Goal: Complete application form

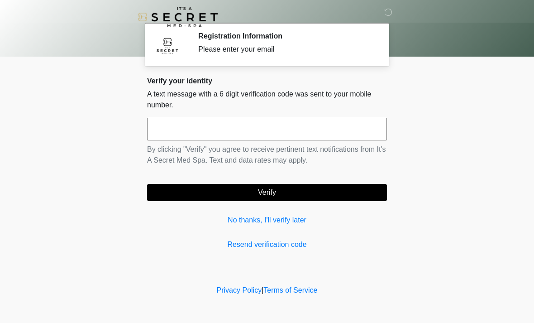
click at [288, 221] on link "No thanks, I'll verify later" at bounding box center [267, 219] width 240 height 11
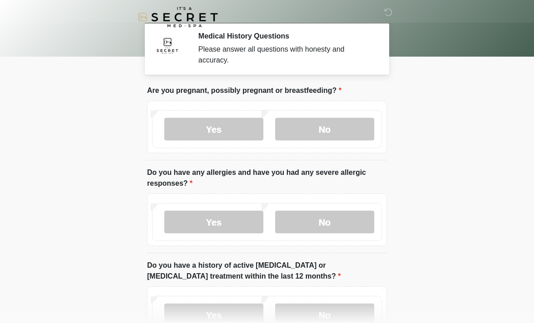
click at [352, 133] on label "No" at bounding box center [324, 129] width 99 height 23
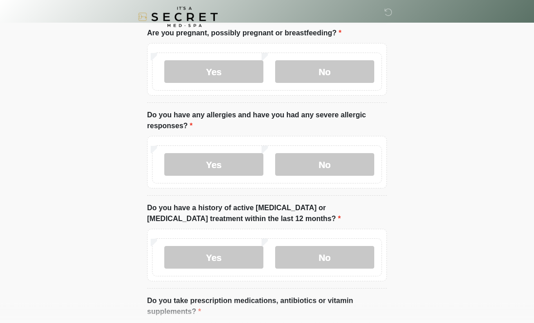
scroll to position [57, 0]
click at [338, 159] on label "No" at bounding box center [324, 164] width 99 height 23
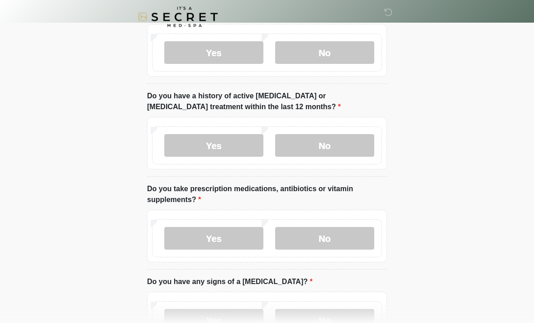
scroll to position [171, 0]
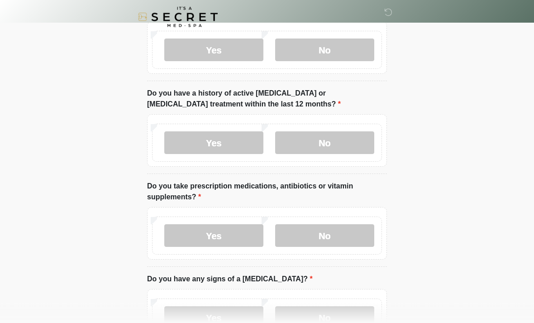
click at [347, 147] on label "No" at bounding box center [324, 143] width 99 height 23
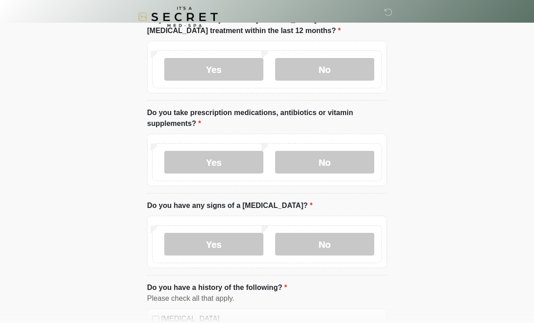
scroll to position [247, 0]
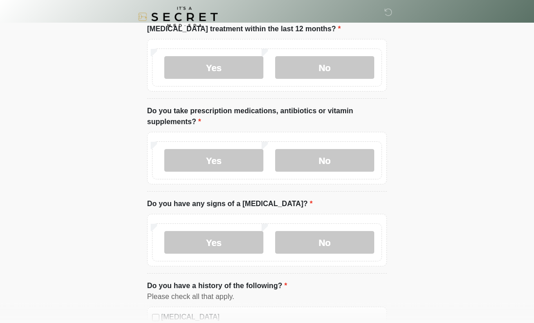
click at [225, 156] on label "Yes" at bounding box center [213, 160] width 99 height 23
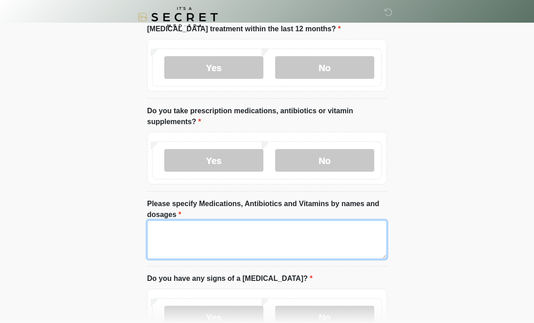
click at [280, 240] on textarea "Please specify Medications, Antibiotics and Vitamins by names and dosages" at bounding box center [267, 239] width 240 height 39
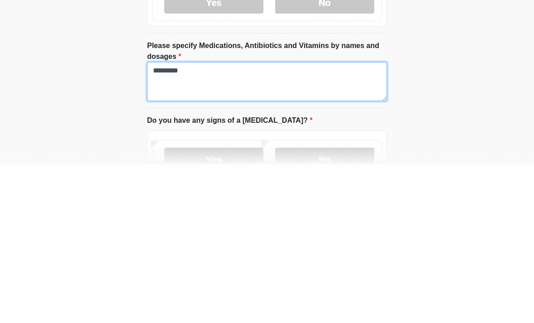
type textarea "*********"
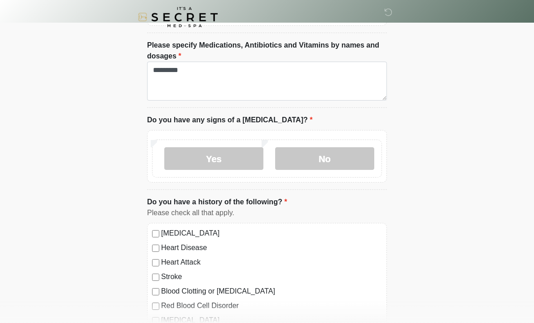
click at [348, 157] on label "No" at bounding box center [324, 158] width 99 height 23
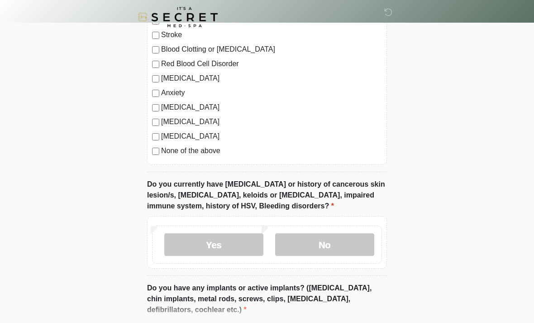
scroll to position [649, 0]
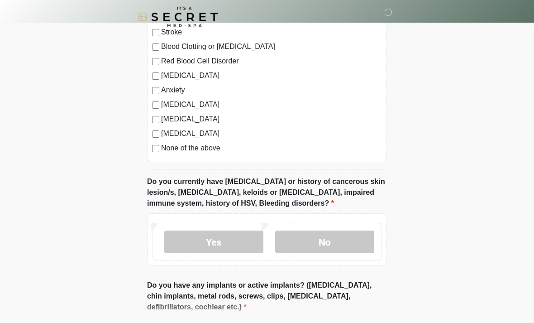
click at [259, 147] on label "None of the above" at bounding box center [271, 148] width 221 height 11
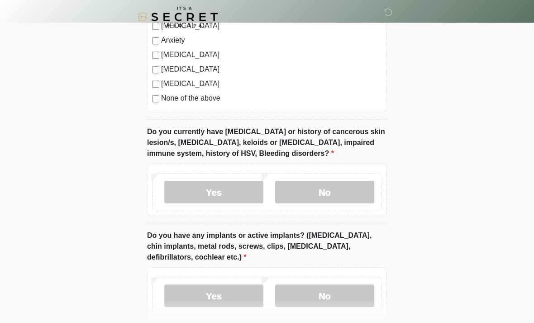
scroll to position [700, 0]
click at [337, 190] on label "No" at bounding box center [324, 192] width 99 height 23
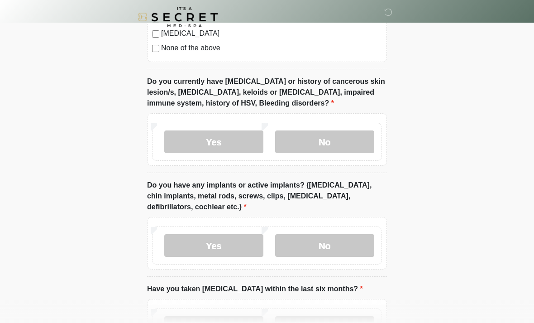
scroll to position [753, 0]
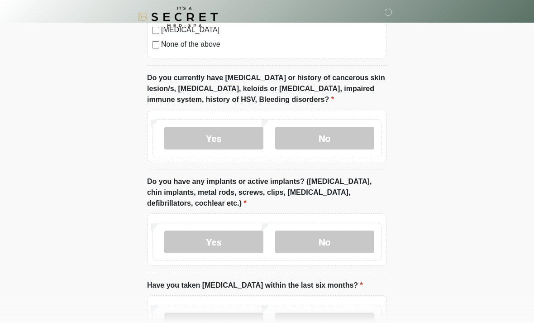
click at [234, 130] on label "Yes" at bounding box center [213, 138] width 99 height 23
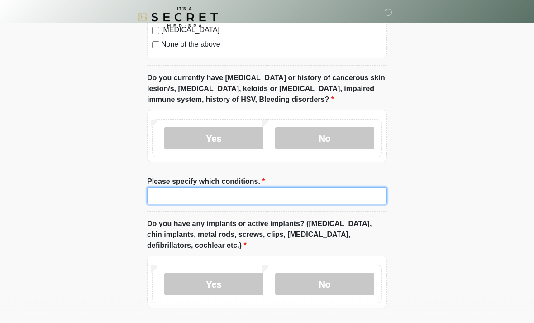
click at [298, 191] on input "Please specify which conditions." at bounding box center [267, 195] width 240 height 17
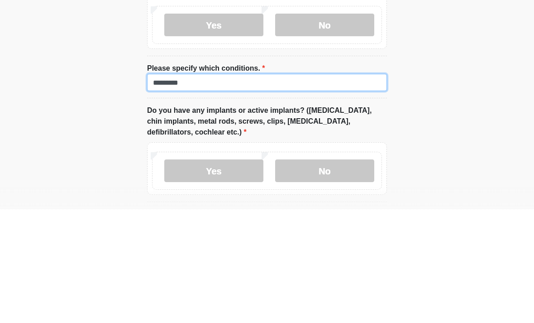
type input "*********"
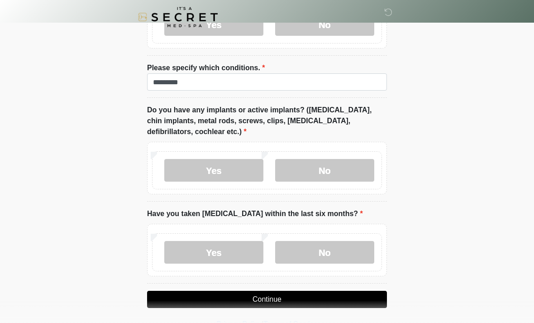
scroll to position [870, 0]
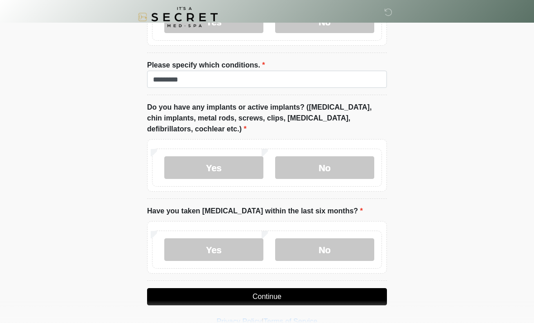
click at [340, 166] on label "No" at bounding box center [324, 167] width 99 height 23
click at [345, 247] on label "No" at bounding box center [324, 249] width 99 height 23
click at [349, 290] on button "Continue" at bounding box center [267, 296] width 240 height 17
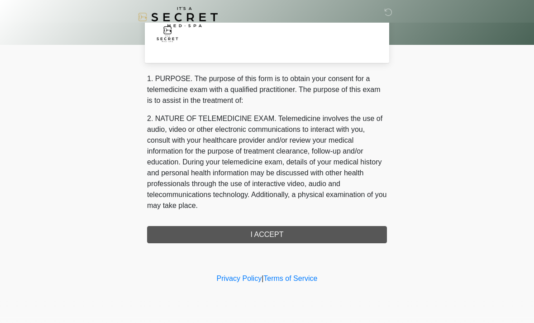
scroll to position [0, 0]
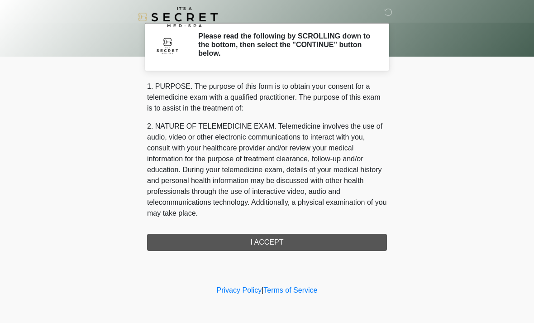
click at [319, 240] on div "1. PURPOSE. The purpose of this form is to obtain your consent for a telemedici…" at bounding box center [267, 166] width 240 height 170
click at [321, 245] on div "1. PURPOSE. The purpose of this form is to obtain your consent for a telemedici…" at bounding box center [267, 166] width 240 height 170
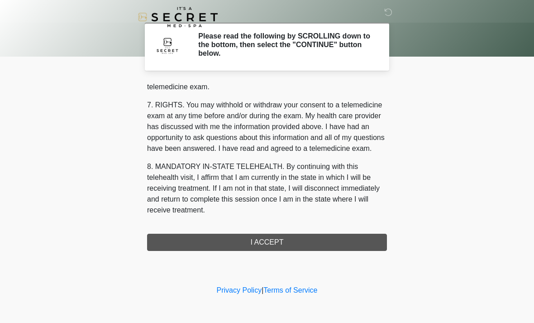
scroll to position [383, 0]
click at [289, 238] on button "I ACCEPT" at bounding box center [267, 241] width 240 height 17
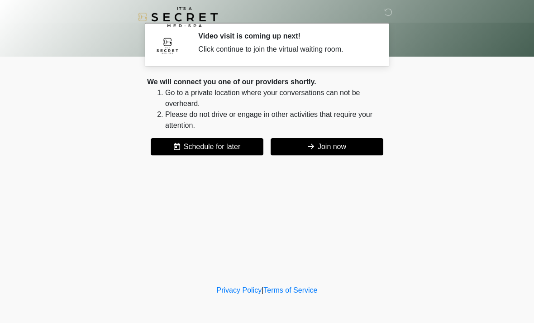
click at [354, 145] on button "Join now" at bounding box center [327, 146] width 113 height 17
